Goal: Browse casually: Explore the website without a specific task or goal

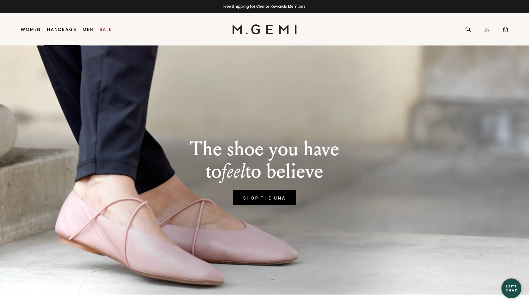
click at [63, 30] on link "Handbags" at bounding box center [61, 29] width 29 height 5
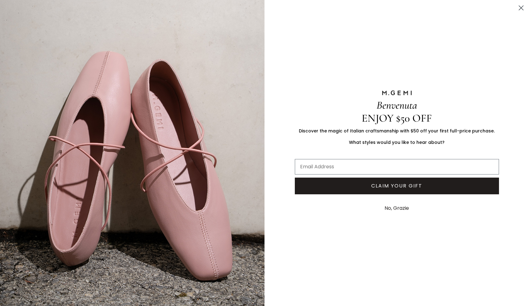
scroll to position [52, 0]
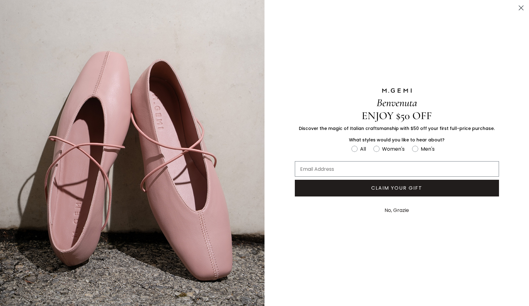
click at [522, 8] on circle "Close dialog" at bounding box center [521, 8] width 10 height 10
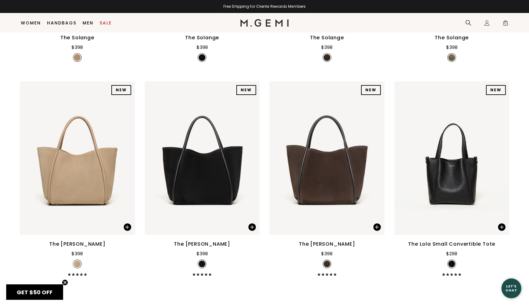
scroll to position [457, 0]
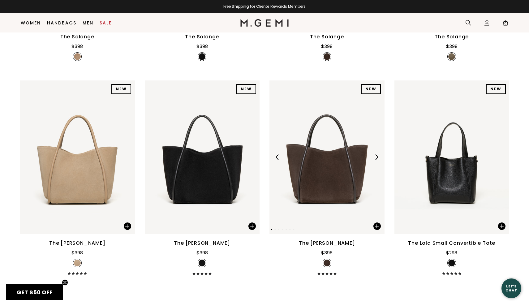
click at [376, 160] on img at bounding box center [377, 157] width 6 height 6
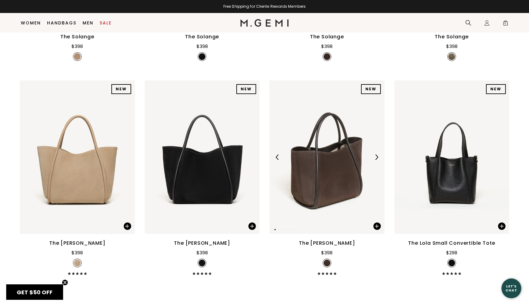
click at [376, 160] on img at bounding box center [377, 157] width 6 height 6
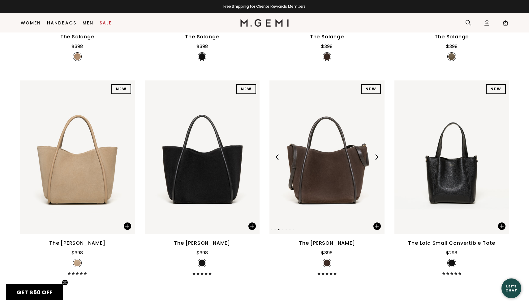
click at [376, 160] on img at bounding box center [377, 157] width 6 height 6
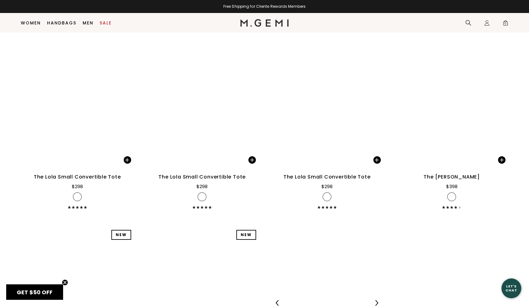
scroll to position [708, 0]
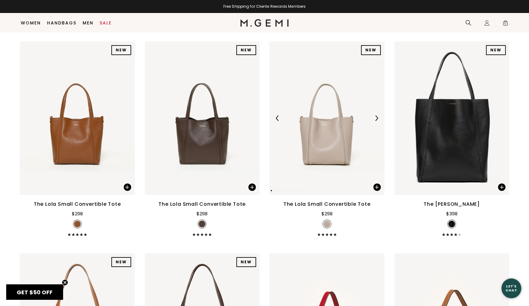
click at [377, 121] on img at bounding box center [377, 118] width 6 height 6
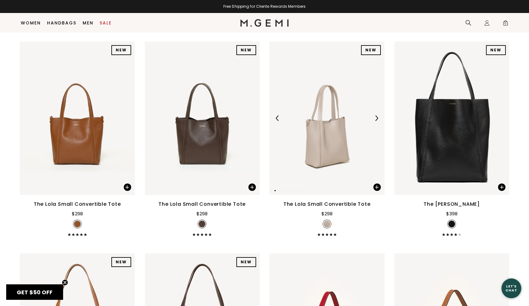
click at [377, 121] on img at bounding box center [377, 118] width 6 height 6
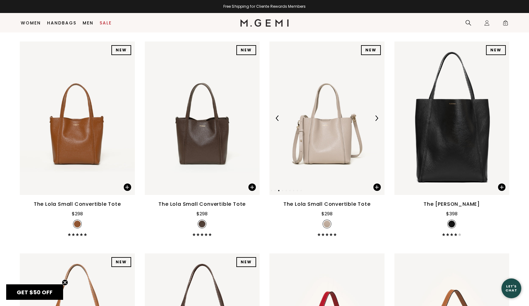
click at [377, 121] on img at bounding box center [377, 118] width 6 height 6
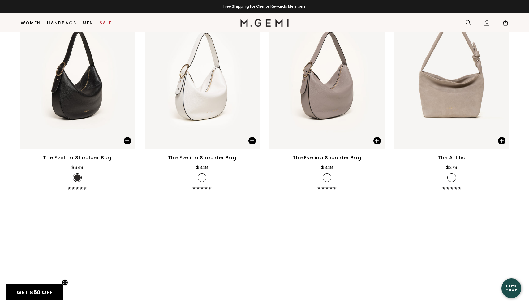
scroll to position [1178, 0]
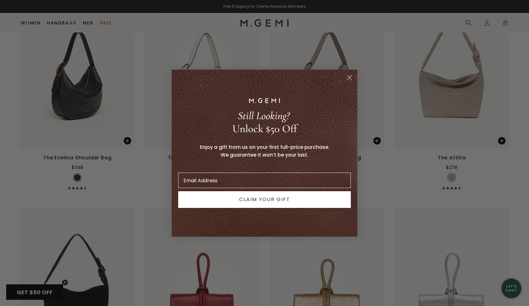
click at [350, 77] on circle "Close dialog" at bounding box center [349, 77] width 10 height 10
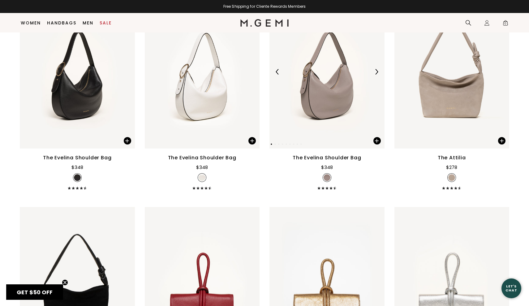
click at [374, 75] on img at bounding box center [377, 72] width 6 height 6
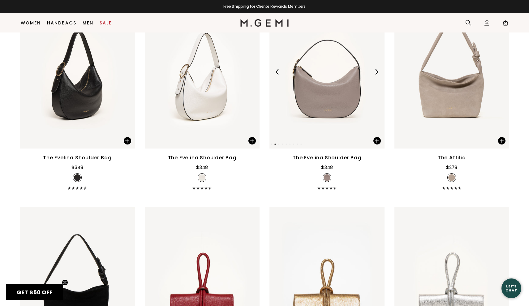
click at [374, 75] on img at bounding box center [377, 72] width 6 height 6
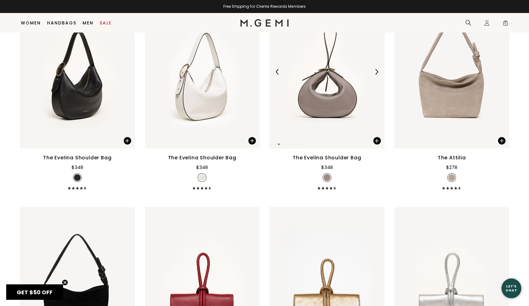
click at [374, 75] on img at bounding box center [377, 72] width 6 height 6
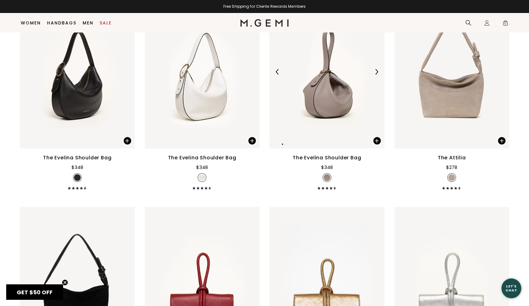
click at [374, 75] on img at bounding box center [377, 72] width 6 height 6
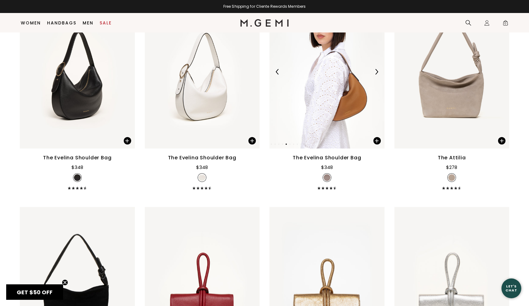
click at [374, 75] on img at bounding box center [377, 72] width 6 height 6
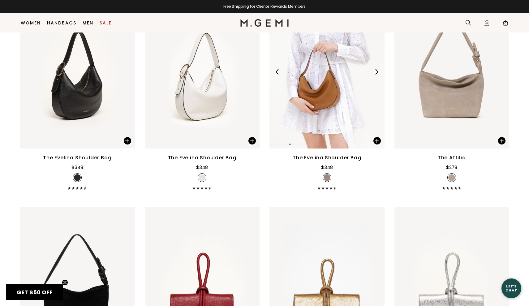
click at [374, 75] on img at bounding box center [377, 72] width 6 height 6
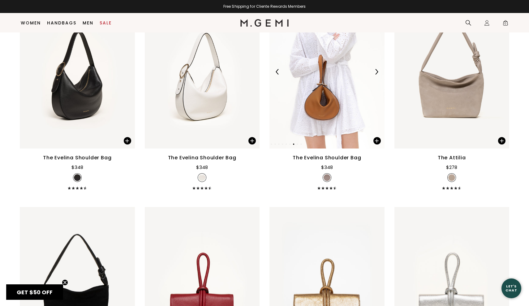
click at [374, 75] on img at bounding box center [377, 72] width 6 height 6
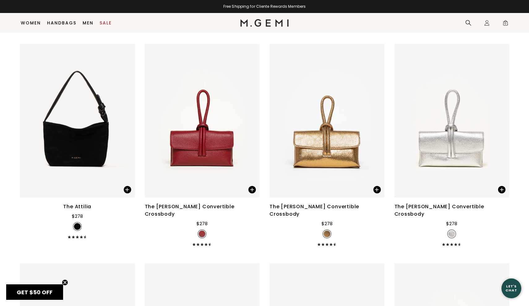
scroll to position [1355, 0]
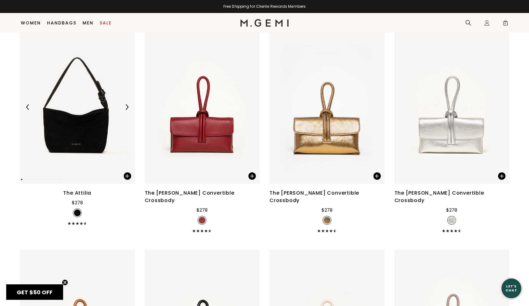
click at [126, 110] on img at bounding box center [127, 107] width 6 height 6
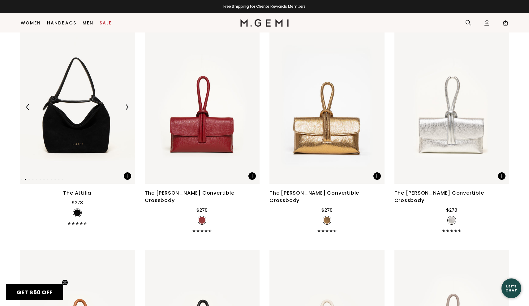
click at [126, 110] on img at bounding box center [127, 107] width 6 height 6
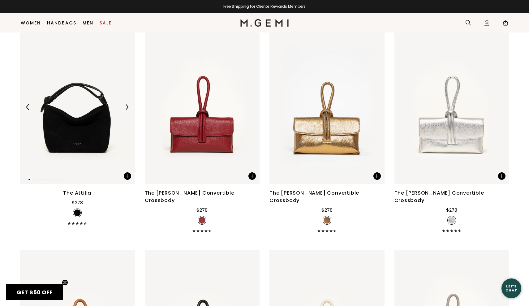
click at [126, 110] on img at bounding box center [127, 107] width 6 height 6
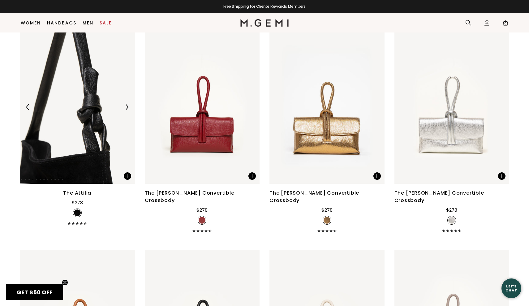
click at [126, 110] on img at bounding box center [127, 107] width 6 height 6
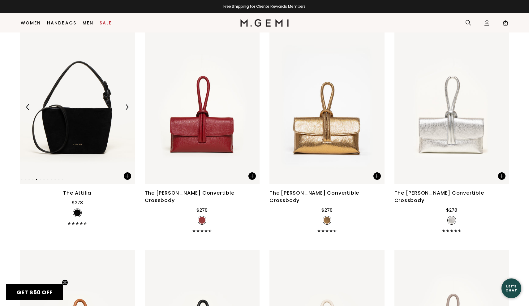
click at [126, 110] on img at bounding box center [127, 107] width 6 height 6
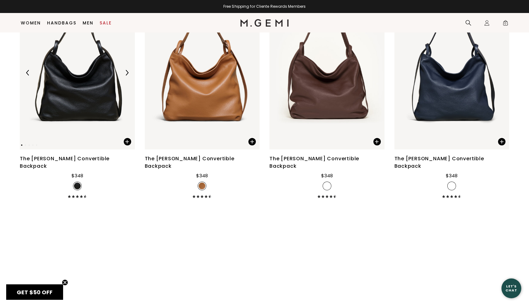
scroll to position [1870, 0]
